Goal: Transaction & Acquisition: Register for event/course

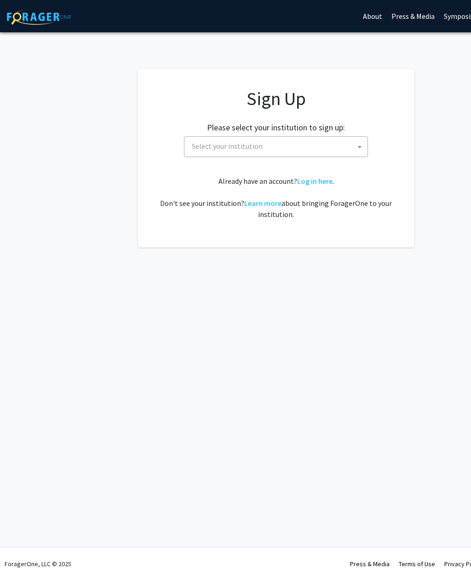
click at [355, 153] on span at bounding box center [359, 147] width 9 height 20
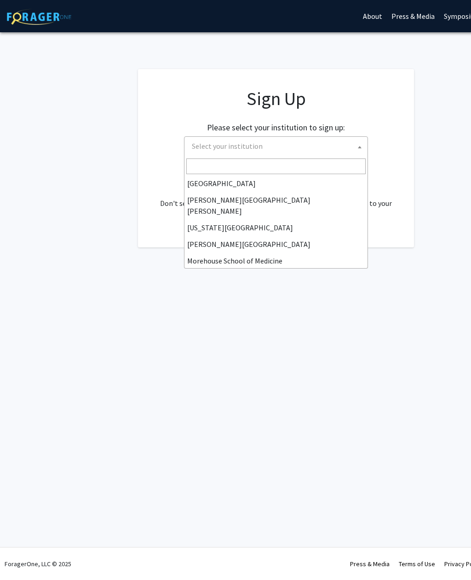
scroll to position [163, 0]
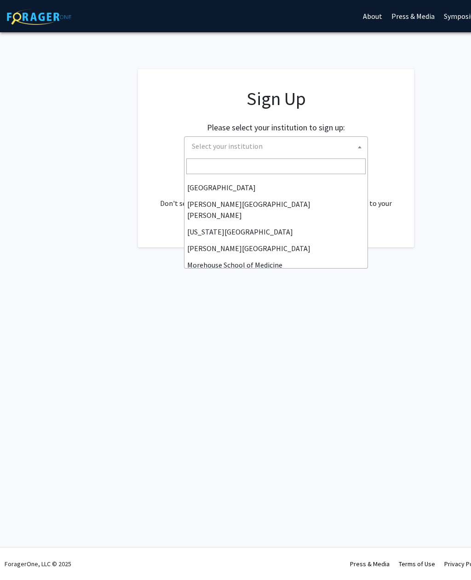
select select "1"
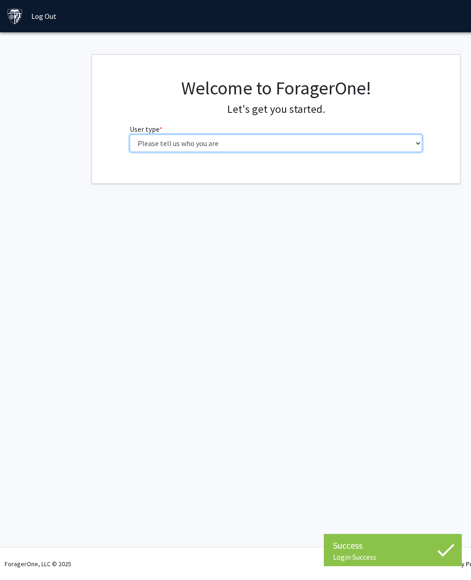
click at [416, 144] on select "Please tell us who you are Undergraduate Student Master's Student Doctoral Cand…" at bounding box center [276, 142] width 293 height 17
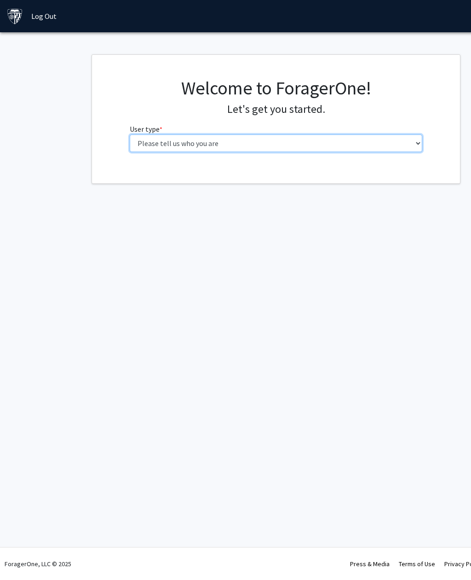
select select "3: doc"
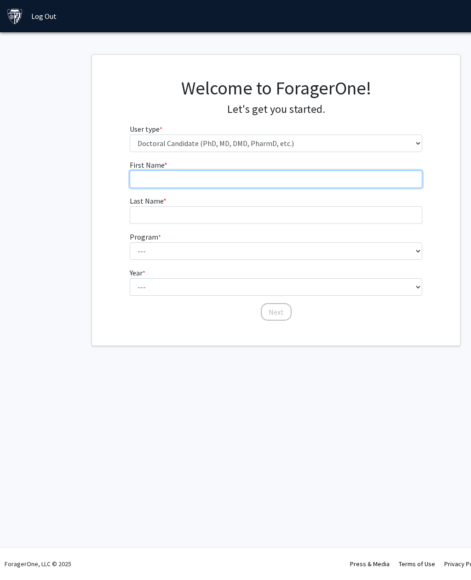
click at [401, 176] on input "First Name * required" at bounding box center [276, 178] width 293 height 17
type input "[PERSON_NAME]"
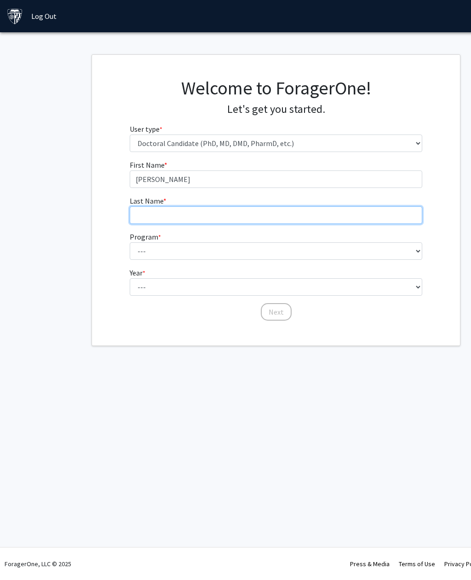
click at [337, 216] on input "Last Name * required" at bounding box center [276, 214] width 293 height 17
type input "A"
type input "Jasin"
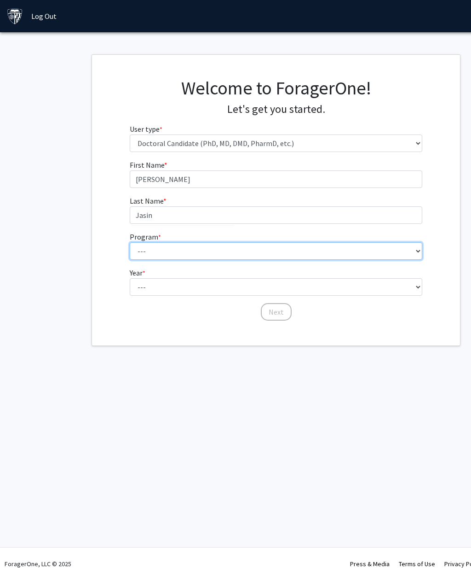
click at [415, 256] on select "--- Adult-Gerontological Acute Care Nurse Practitioner Adult-Gerontological Cri…" at bounding box center [276, 250] width 293 height 17
select select "27: 30"
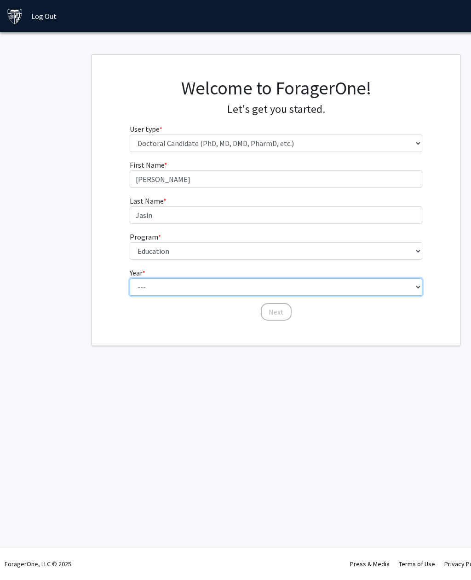
click at [410, 288] on select "--- First Year Second Year Third Year Fourth Year Fifth Year Sixth Year Seventh…" at bounding box center [276, 286] width 293 height 17
select select "1: first_year"
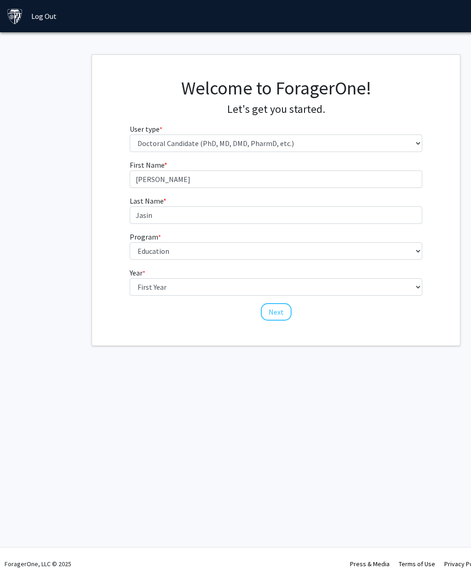
click at [277, 312] on button "Next" at bounding box center [276, 311] width 31 height 17
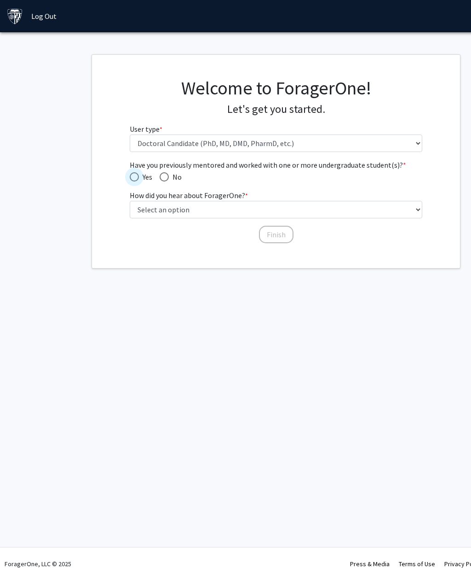
click at [133, 177] on span "Have you previously mentored and worked with one or more undergraduate student(…" at bounding box center [134, 176] width 9 height 9
click at [133, 177] on input "Yes" at bounding box center [134, 176] width 9 height 9
radio input "true"
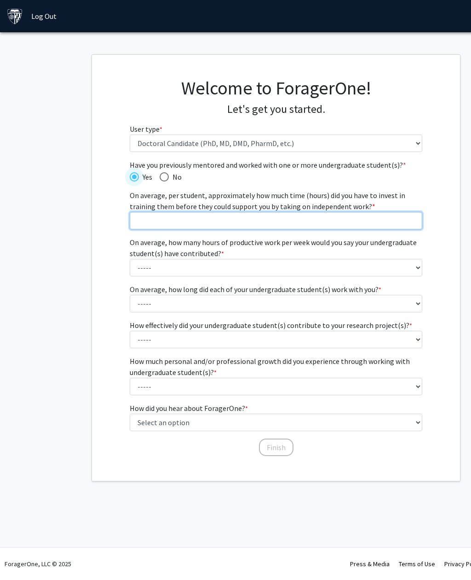
click at [408, 221] on input "On average, per student, approximately how much time (hours) did you have to in…" at bounding box center [276, 220] width 293 height 17
type input "10"
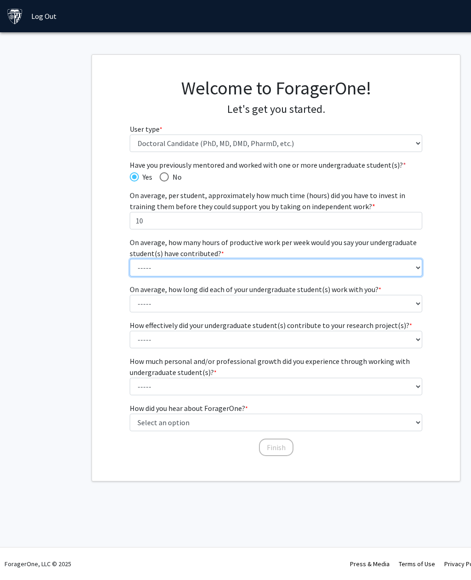
click at [415, 272] on select "----- 1 - 5 hours 6 - 10 hours 11 - 15 hours 16 - 20 hours 21 - 30 hours 31 - 4…" at bounding box center [276, 267] width 293 height 17
select select "6: 31 - 40 hours"
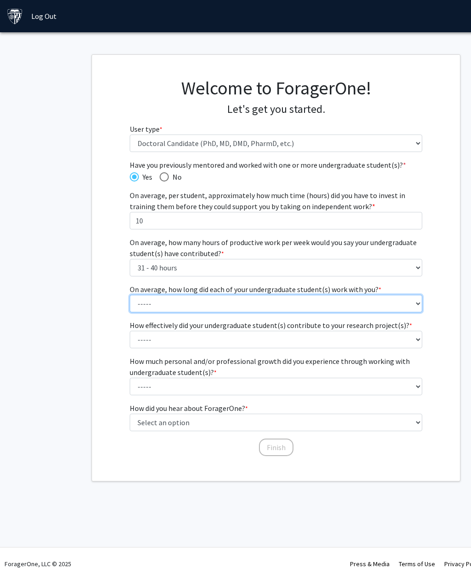
click at [415, 307] on select "----- 1 - 3 months 3 - 6 months 6 months - 1 year 1 - 2 years 2 - 3 years 3 - 4…" at bounding box center [276, 303] width 293 height 17
select select "3: 6 months - 1 year"
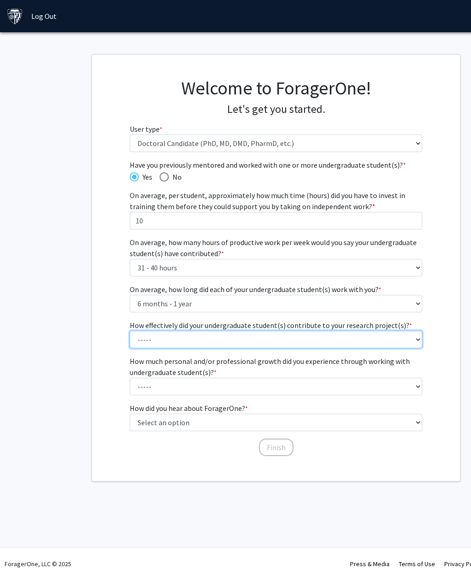
click at [418, 341] on select "----- 1 (Minimally) 2 3 (Moderately) 4 5 (Significantly)" at bounding box center [276, 339] width 293 height 17
select select "4: 4"
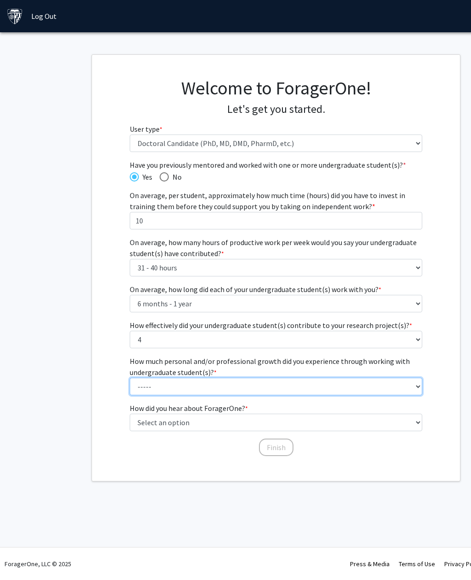
click at [412, 389] on select "----- 1 (Minimal) 2 3 (Moderate) 4 5 (Significant)" at bounding box center [276, 385] width 293 height 17
click at [417, 385] on select "----- 1 (Minimal) 2 3 (Moderate) 4 5 (Significant)" at bounding box center [276, 385] width 293 height 17
select select "3: 3"
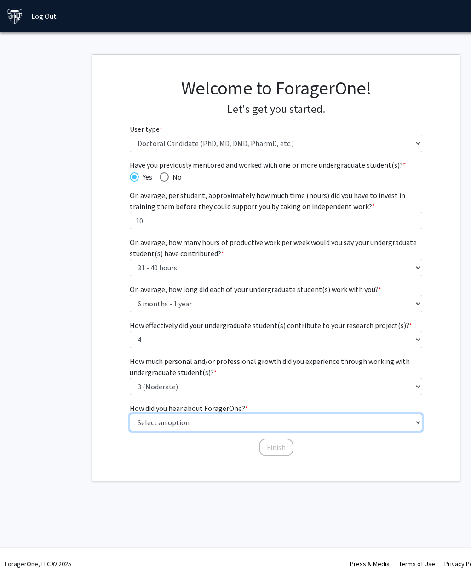
click at [417, 424] on select "Select an option Peer/student recommendation Faculty/staff recommendation Unive…" at bounding box center [276, 421] width 293 height 17
select select "3: university_website"
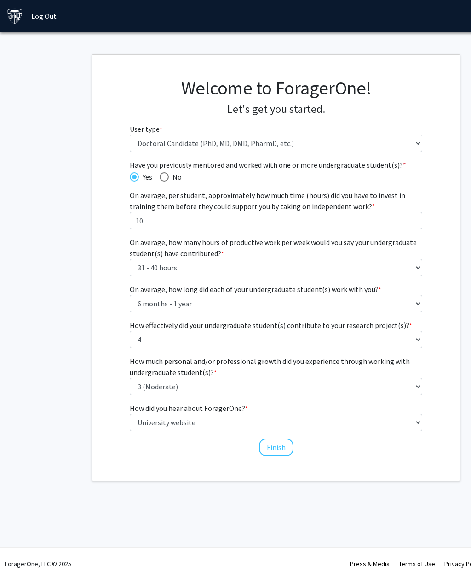
click at [280, 446] on button "Finish" at bounding box center [276, 446] width 35 height 17
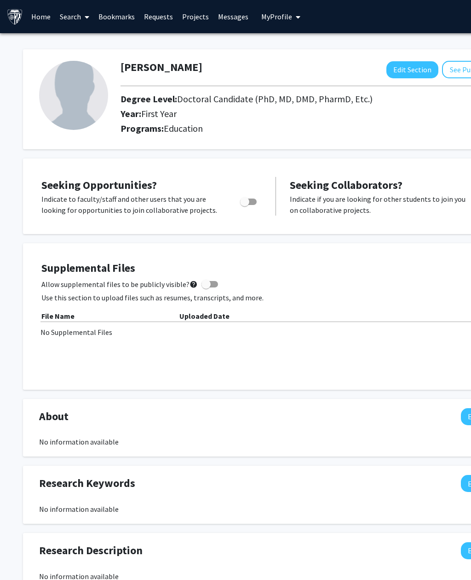
click at [87, 16] on icon at bounding box center [87, 16] width 5 height 7
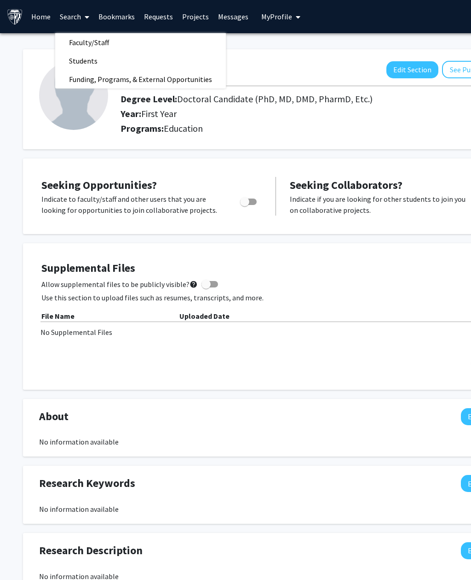
click at [92, 84] on span "Funding, Programs, & External Opportunities" at bounding box center [140, 79] width 171 height 18
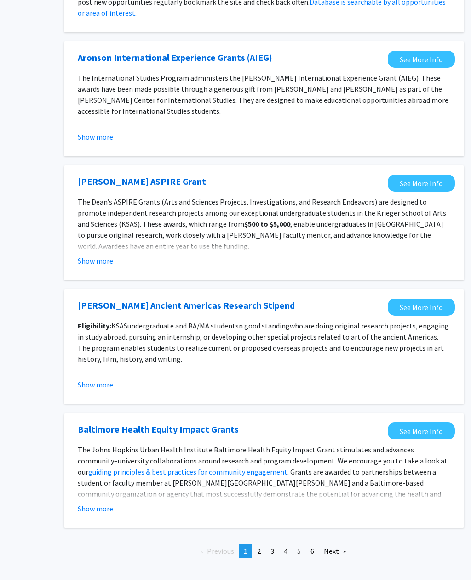
scroll to position [772, 81]
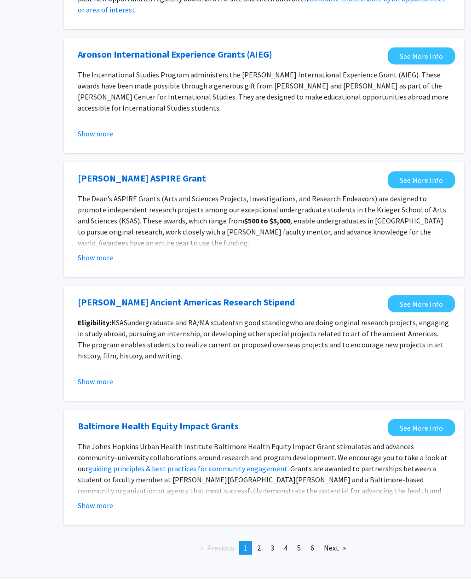
click at [99, 509] on button "Show more" at bounding box center [95, 504] width 35 height 11
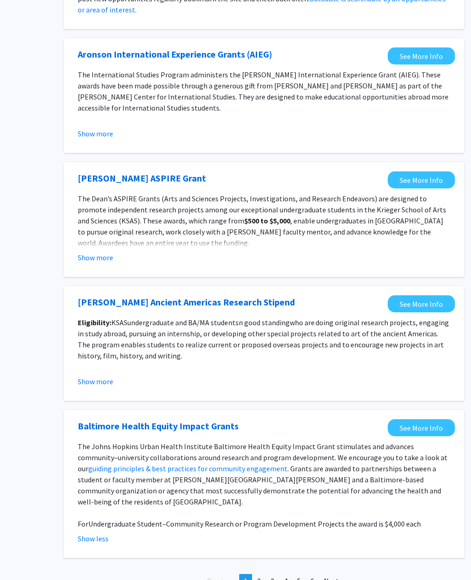
click at [313, 576] on span "6" at bounding box center [313, 580] width 4 height 9
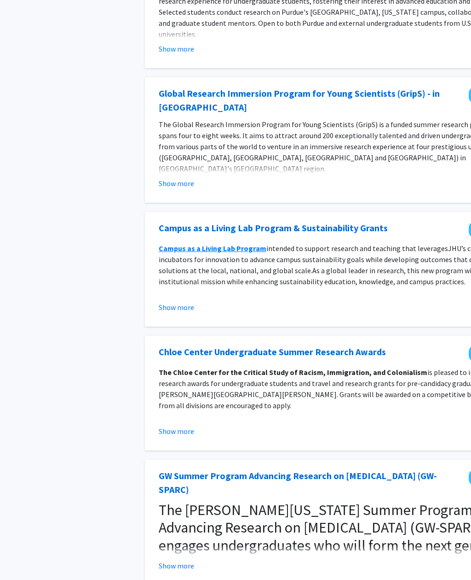
scroll to position [302, 0]
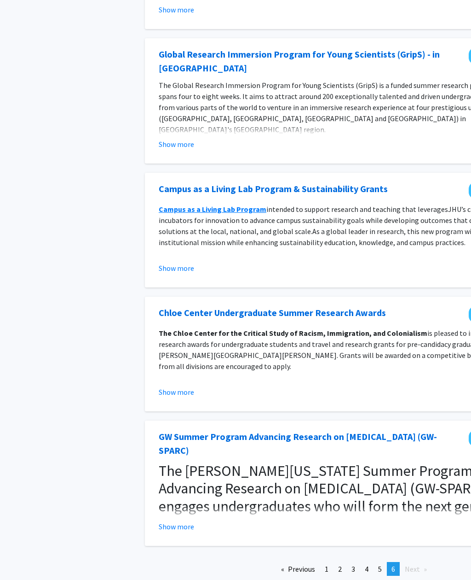
click at [379, 564] on span "5" at bounding box center [380, 568] width 4 height 9
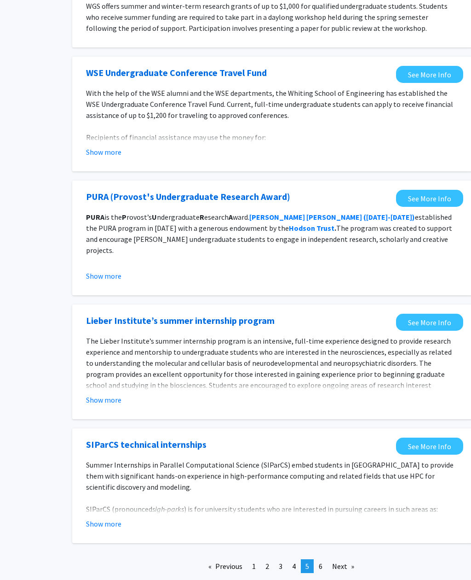
scroll to position [772, 72]
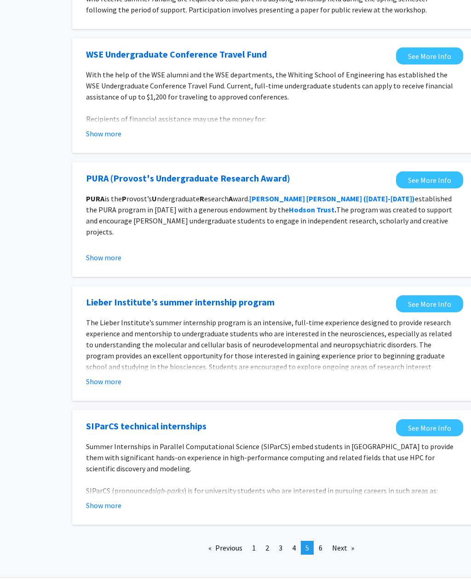
click at [293, 551] on span "4" at bounding box center [295, 547] width 4 height 9
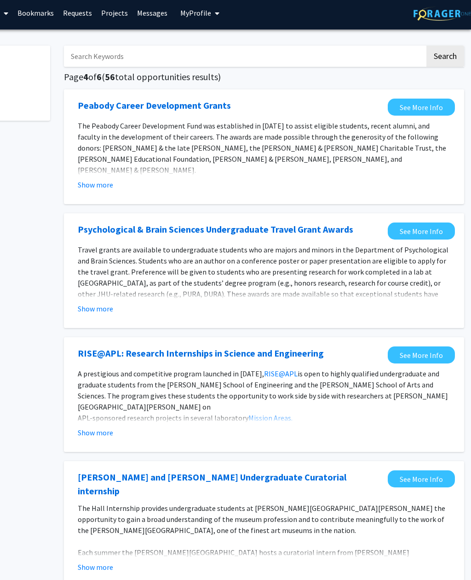
scroll to position [3, 81]
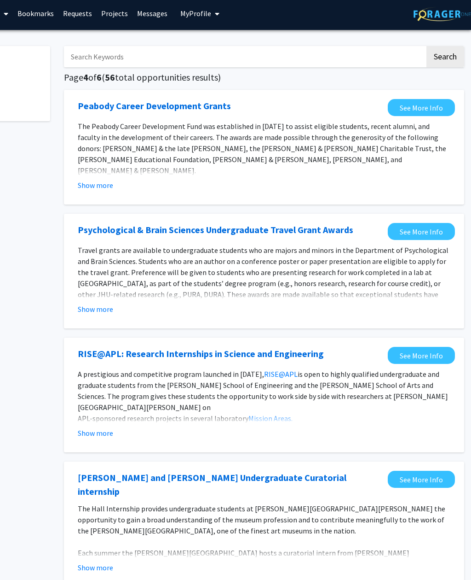
click at [86, 187] on button "Show more" at bounding box center [95, 185] width 35 height 11
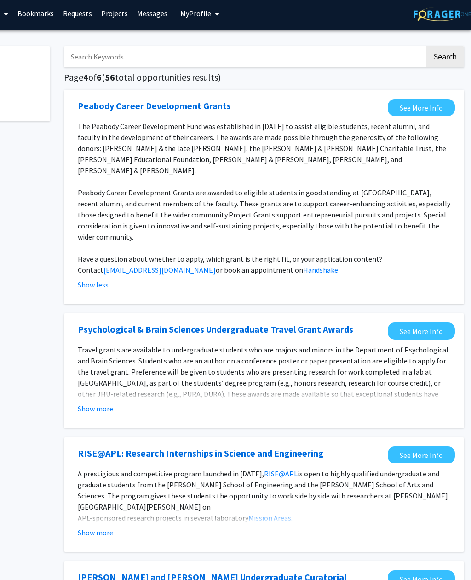
click at [437, 107] on link "See More Info" at bounding box center [421, 107] width 67 height 17
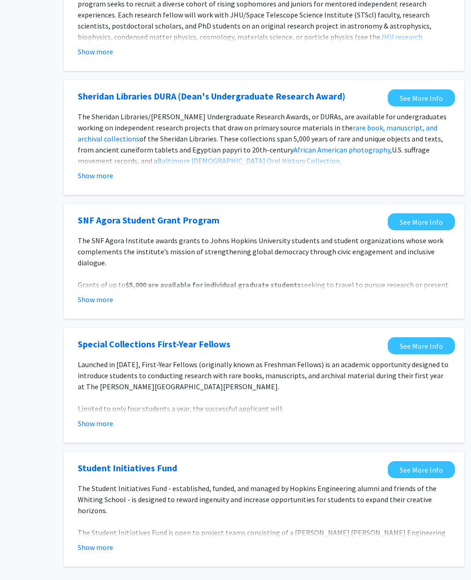
scroll to position [860, 81]
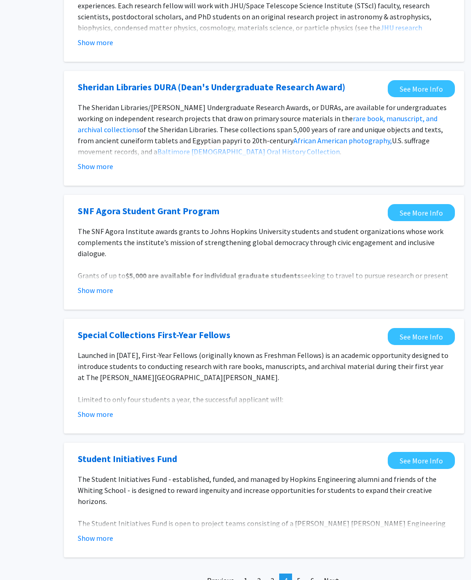
click at [271, 575] on span "3" at bounding box center [273, 579] width 4 height 9
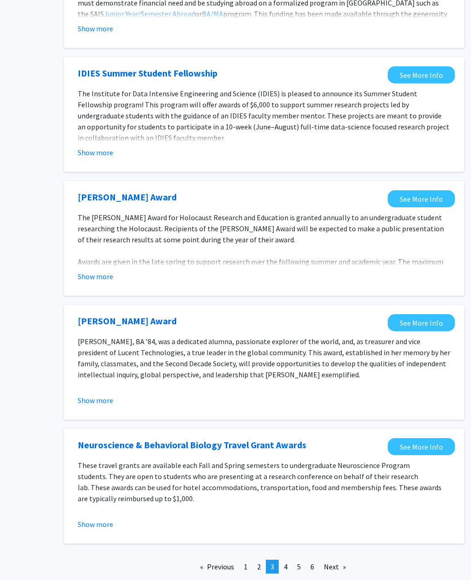
scroll to position [783, 81]
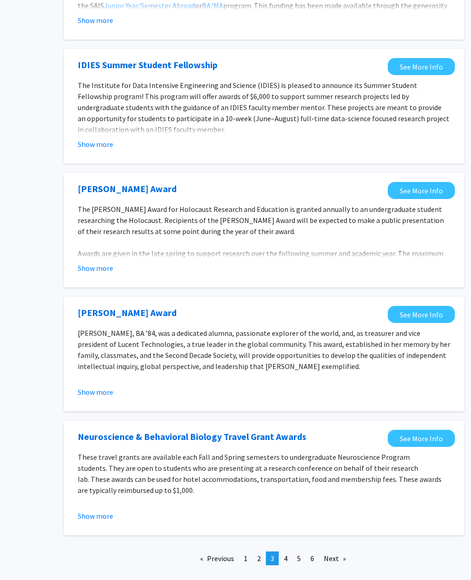
click at [91, 386] on button "Show more" at bounding box center [95, 391] width 35 height 11
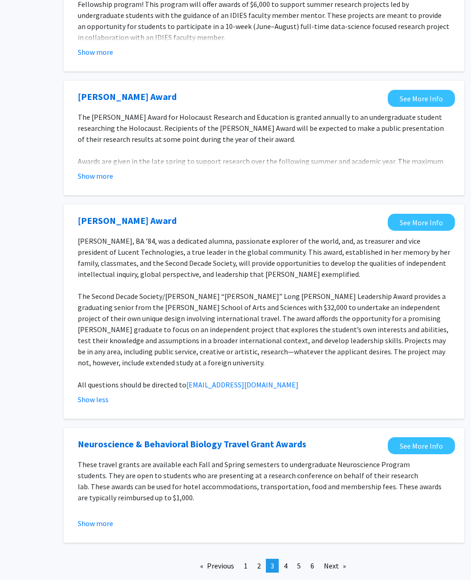
scroll to position [882, 81]
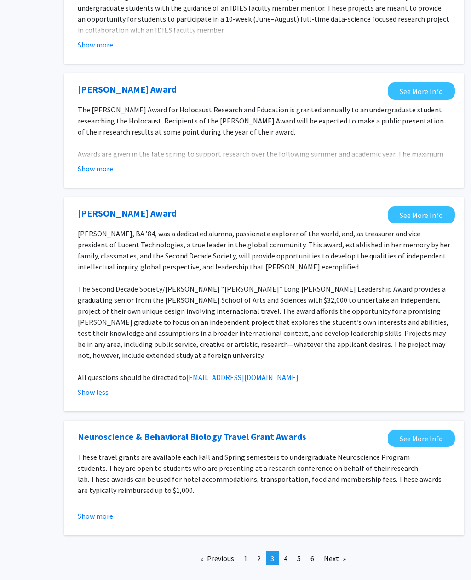
click at [256, 551] on link "page 2" at bounding box center [259, 558] width 13 height 14
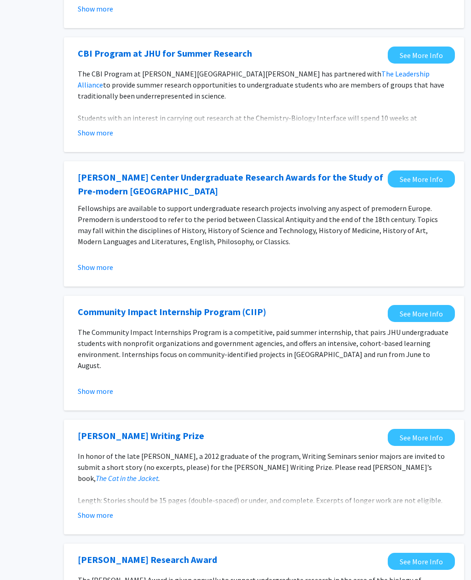
scroll to position [551, 81]
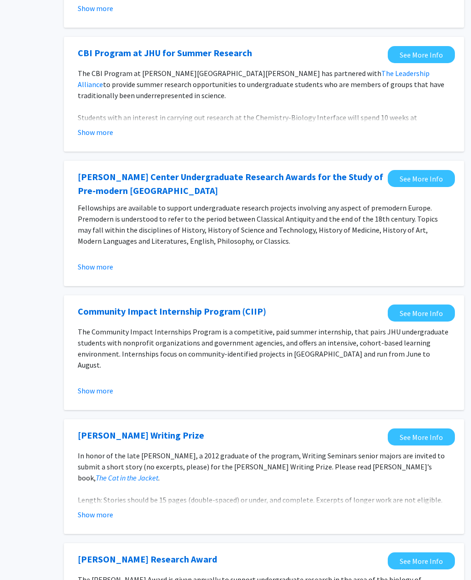
click at [87, 394] on button "Show more" at bounding box center [95, 390] width 35 height 11
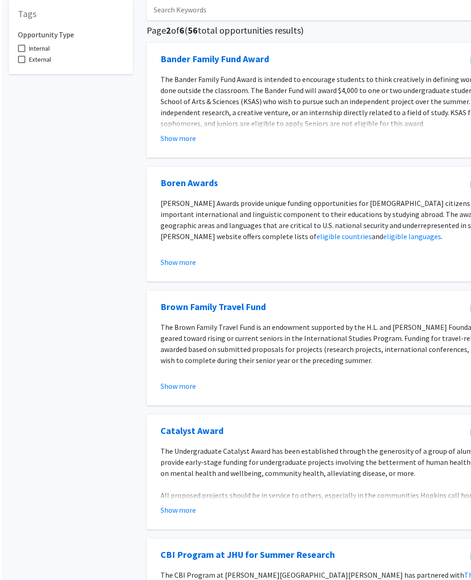
scroll to position [0, 0]
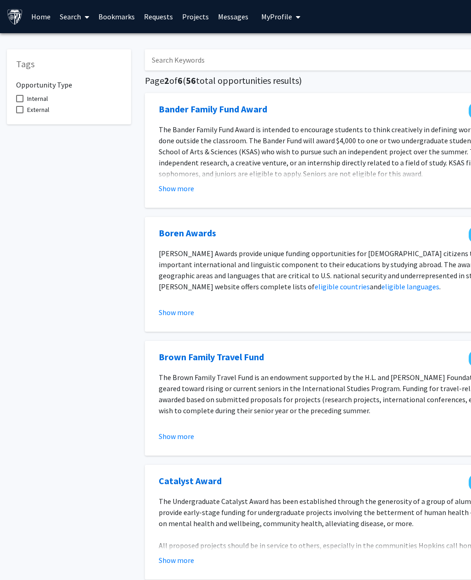
click at [85, 14] on icon at bounding box center [87, 16] width 5 height 7
